Goal: Information Seeking & Learning: Learn about a topic

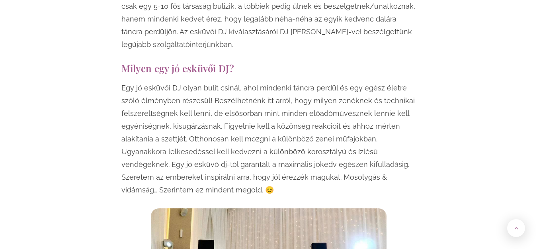
scroll to position [581, 0]
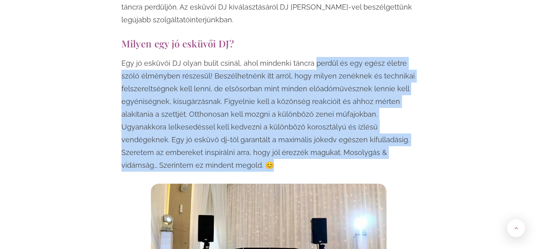
drag, startPoint x: 317, startPoint y: 74, endPoint x: 368, endPoint y: 177, distance: 114.9
click at [302, 168] on p "Egy jó esküvői DJ olyan bulit csinál, ahol mindenki táncra perdül és egy egész …" at bounding box center [268, 114] width 295 height 115
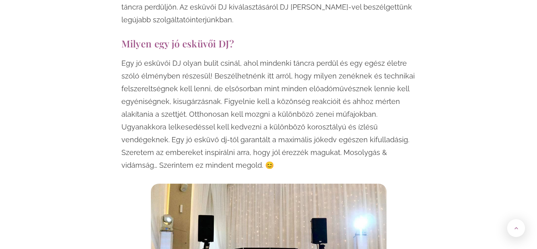
click at [302, 168] on p "Egy jó esküvői DJ olyan bulit csinál, ahol mindenki táncra perdül és egy egész …" at bounding box center [268, 114] width 295 height 115
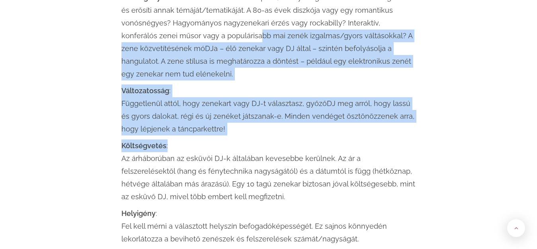
scroll to position [1019, 0]
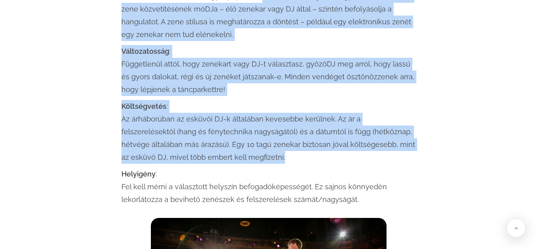
drag, startPoint x: 223, startPoint y: 35, endPoint x: 404, endPoint y: 155, distance: 216.8
click at [404, 155] on div "Néhány szempontot érdemes ilyenkor figyelembe venni: Az első, amiről az előbb i…" at bounding box center [268, 56] width 295 height 300
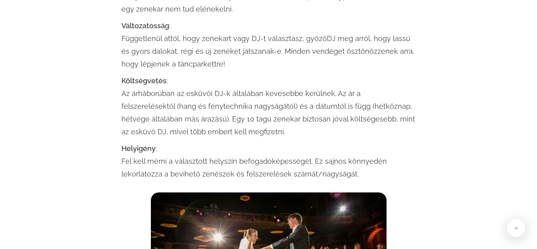
scroll to position [1058, 0]
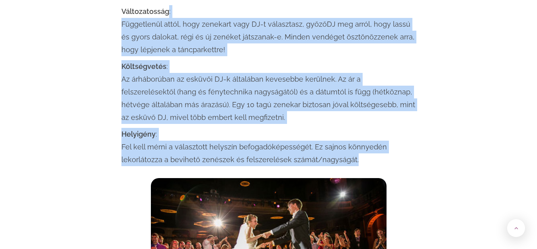
drag, startPoint x: 280, startPoint y: 10, endPoint x: 409, endPoint y: 165, distance: 201.6
click at [409, 165] on div "Néhány szempontot érdemes ilyenkor figyelembe venni: Az első, amiről az előbb i…" at bounding box center [268, 16] width 295 height 300
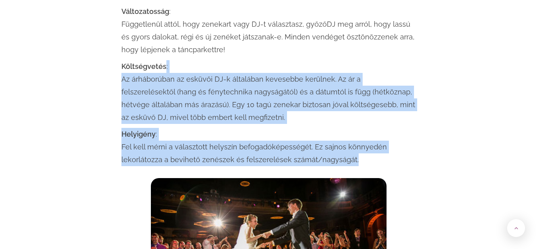
drag, startPoint x: 251, startPoint y: 64, endPoint x: 441, endPoint y: 163, distance: 213.9
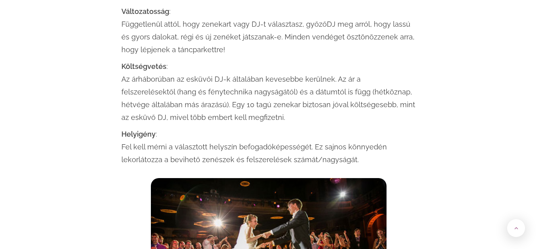
scroll to position [1098, 0]
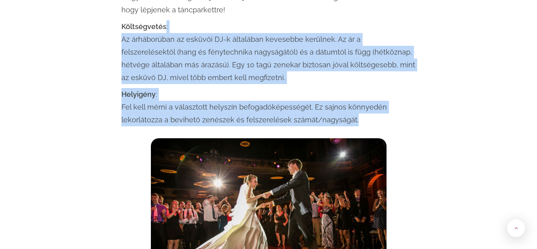
drag, startPoint x: 282, startPoint y: 33, endPoint x: 378, endPoint y: 114, distance: 126.0
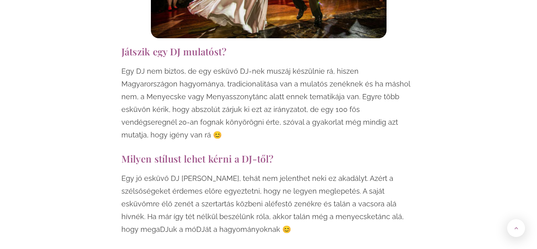
scroll to position [1377, 0]
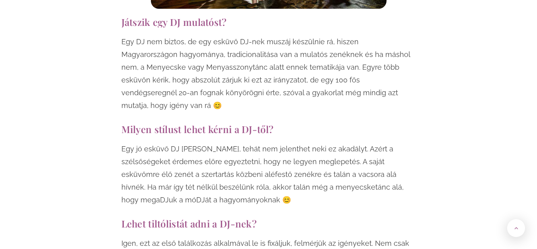
drag, startPoint x: 118, startPoint y: 22, endPoint x: 469, endPoint y: 197, distance: 393.0
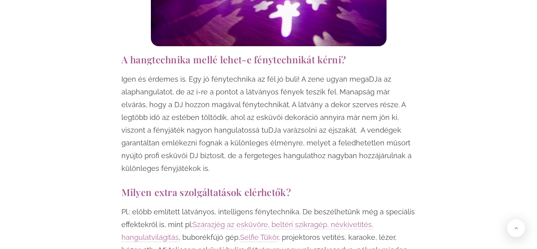
scroll to position [1815, 0]
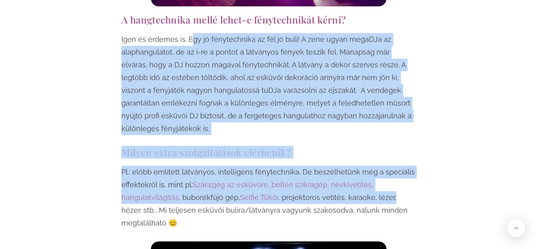
drag, startPoint x: 233, startPoint y: 89, endPoint x: 456, endPoint y: 193, distance: 246.0
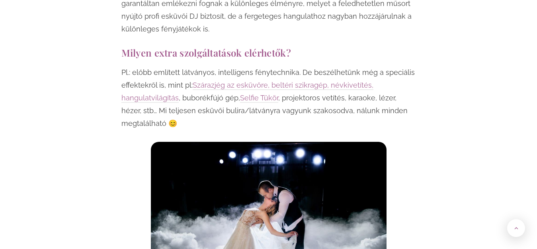
scroll to position [1934, 0]
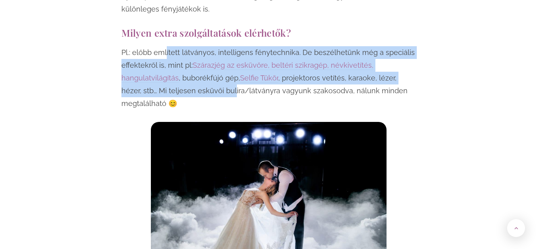
drag, startPoint x: 166, startPoint y: 53, endPoint x: 236, endPoint y: 97, distance: 82.2
click at [236, 97] on p "Pl.: előbb említett látványos, intelligens fénytechnika. De beszélhetünk még a …" at bounding box center [268, 78] width 295 height 64
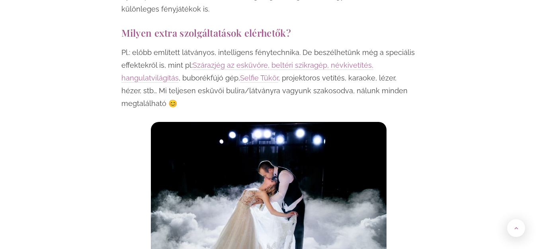
click at [266, 99] on p "Pl.: előbb említett látványos, intelligens fénytechnika. De beszélhetünk még a …" at bounding box center [268, 78] width 295 height 64
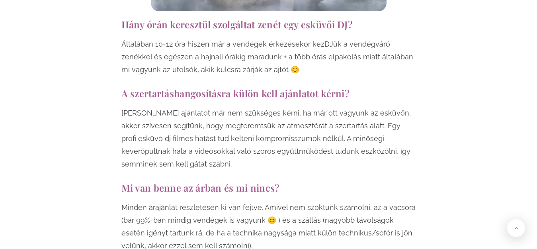
scroll to position [2213, 0]
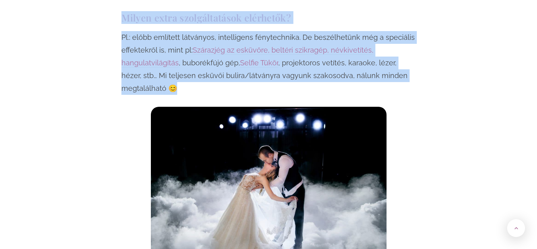
drag, startPoint x: 258, startPoint y: 10, endPoint x: 97, endPoint y: 21, distance: 160.8
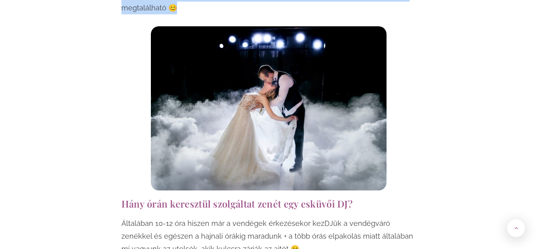
scroll to position [2149, 0]
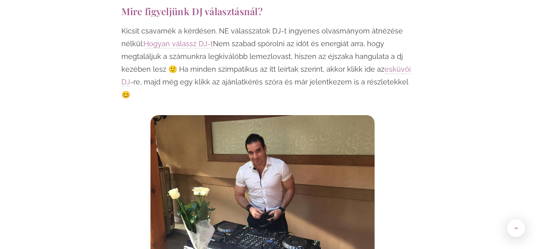
scroll to position [2427, 0]
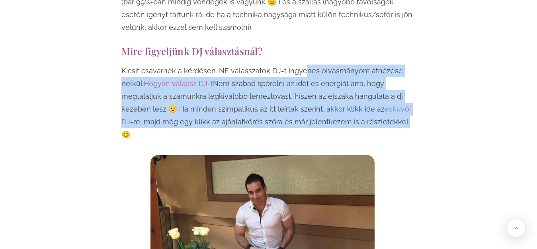
drag, startPoint x: 308, startPoint y: 61, endPoint x: 409, endPoint y: 123, distance: 118.6
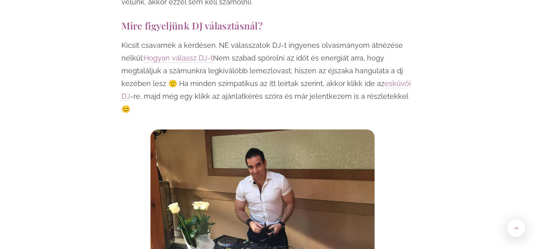
scroll to position [2467, 0]
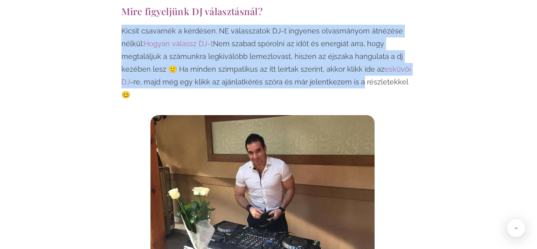
drag, startPoint x: 280, startPoint y: 16, endPoint x: 362, endPoint y: 90, distance: 111.1
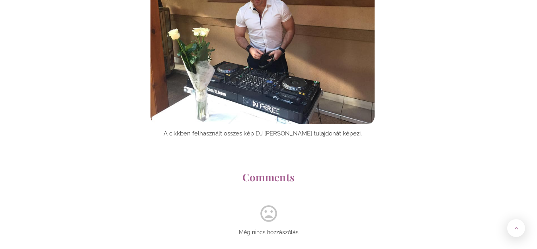
scroll to position [2388, 0]
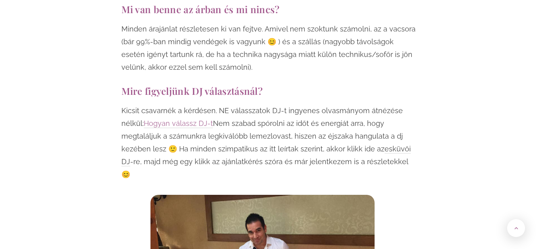
click at [127, 161] on link "esküvői DJ" at bounding box center [265, 156] width 289 height 22
